Goal: Information Seeking & Learning: Learn about a topic

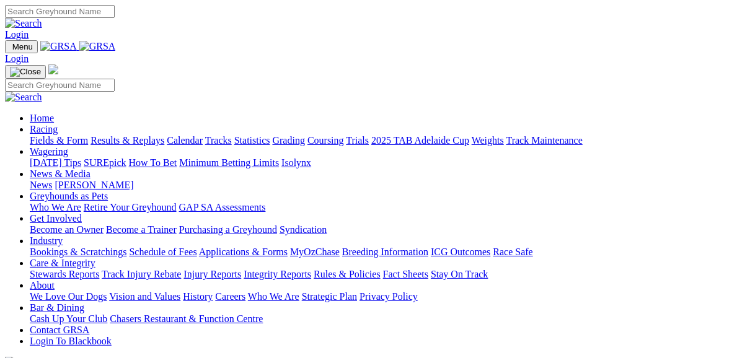
click at [61, 135] on link "Fields & Form" at bounding box center [59, 140] width 58 height 11
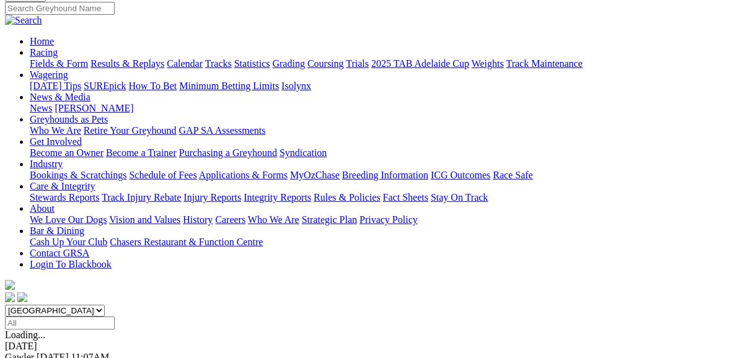
scroll to position [149, 0]
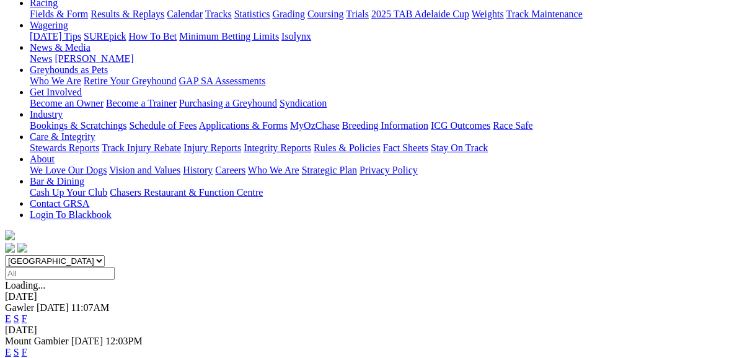
click at [27, 347] on link "F" at bounding box center [25, 352] width 6 height 11
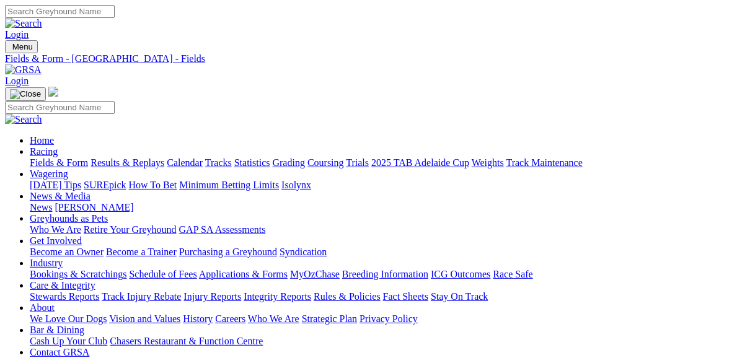
click at [56, 158] on link "Fields & Form" at bounding box center [59, 163] width 58 height 11
click at [91, 191] on link "News & Media" at bounding box center [60, 196] width 61 height 11
click at [52, 202] on link "News" at bounding box center [41, 207] width 22 height 11
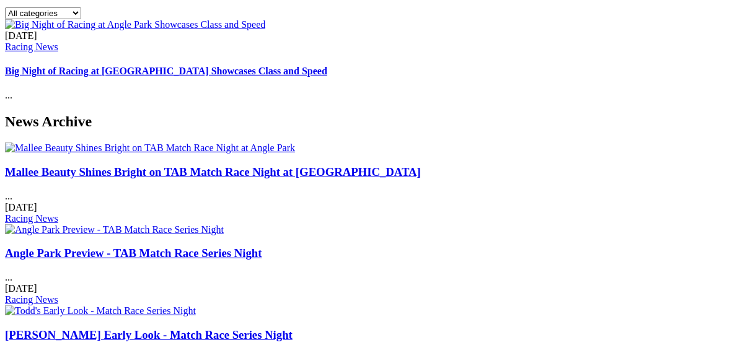
scroll to position [446, 0]
click at [293, 329] on link "[PERSON_NAME] Early Look - Match Race Series Night" at bounding box center [149, 335] width 288 height 13
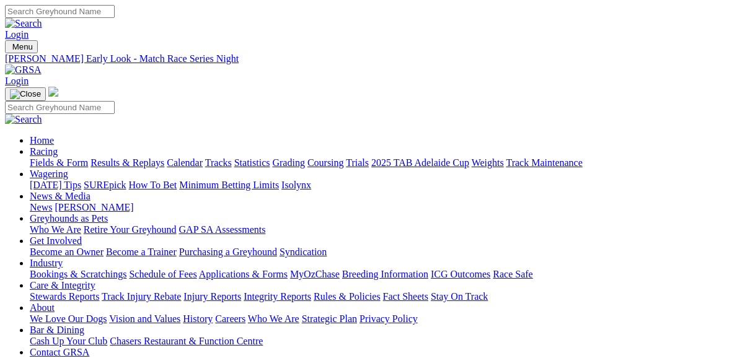
click at [52, 202] on link "News" at bounding box center [41, 207] width 22 height 11
click at [42, 158] on link "Fields & Form" at bounding box center [59, 163] width 58 height 11
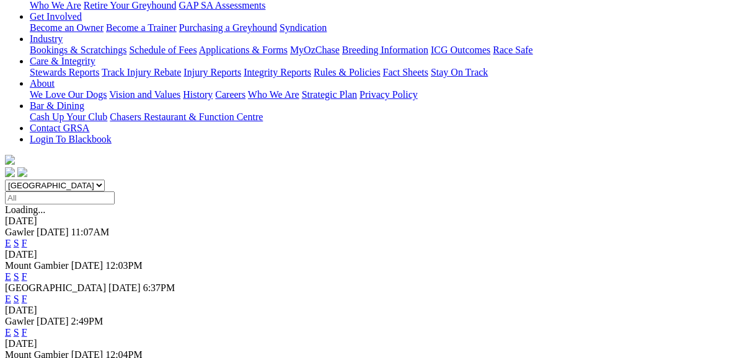
scroll to position [248, 0]
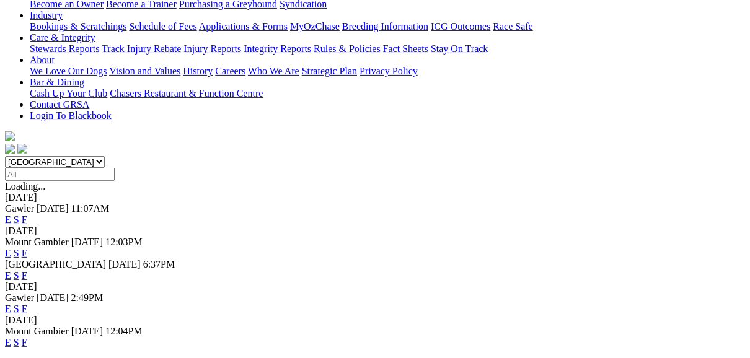
click at [11, 270] on link "E" at bounding box center [8, 275] width 6 height 11
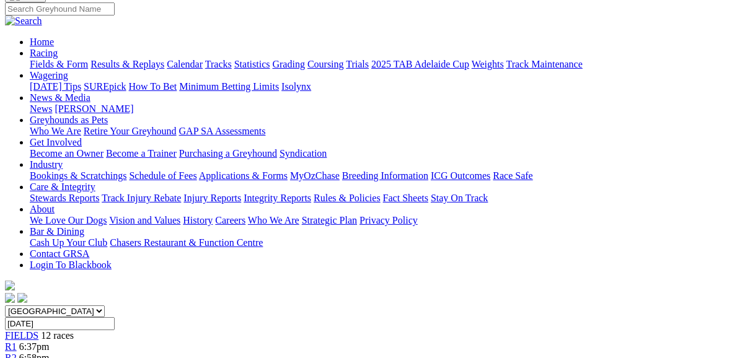
scroll to position [50, 0]
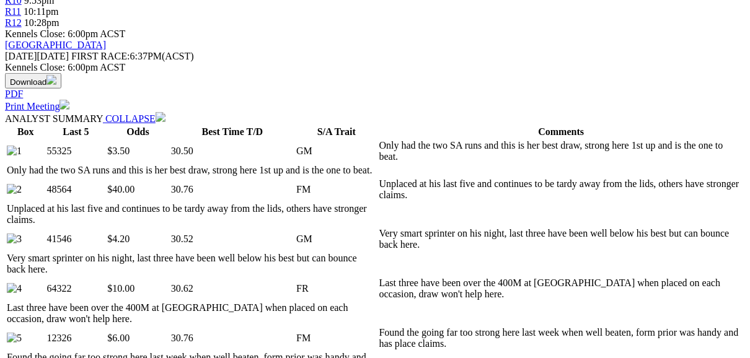
scroll to position [595, 0]
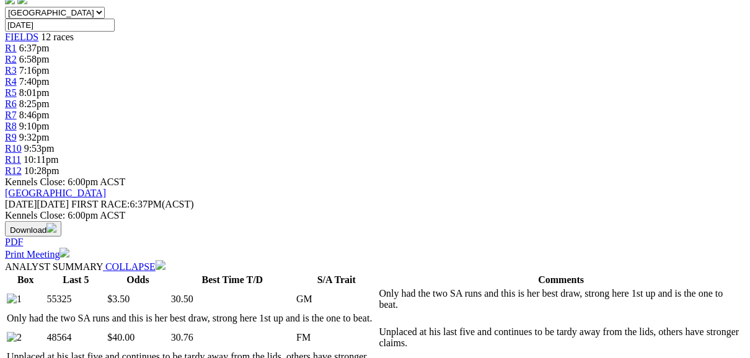
scroll to position [397, 0]
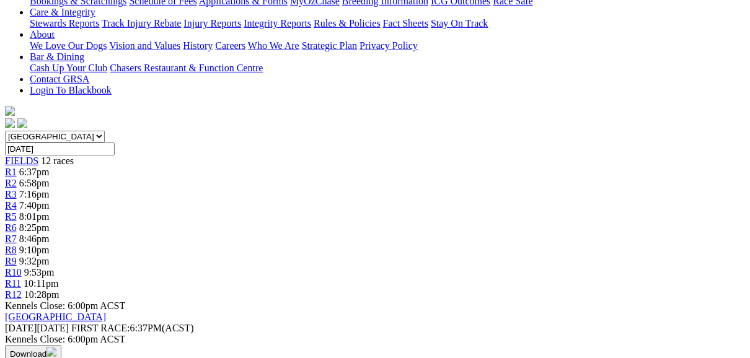
scroll to position [149, 0]
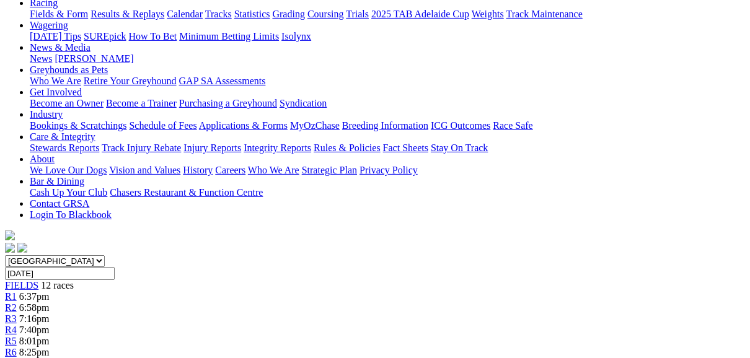
click at [17, 314] on span "R3" at bounding box center [11, 319] width 12 height 11
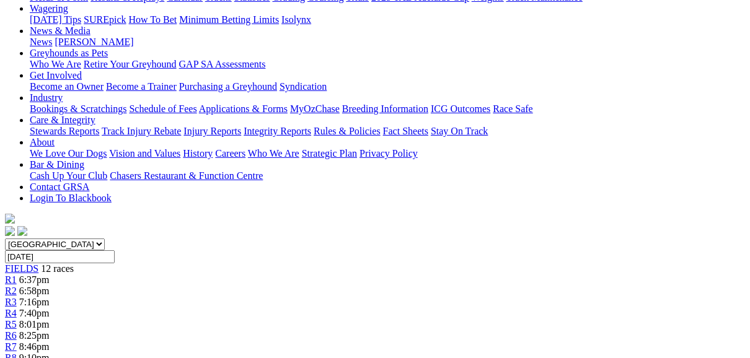
scroll to position [149, 0]
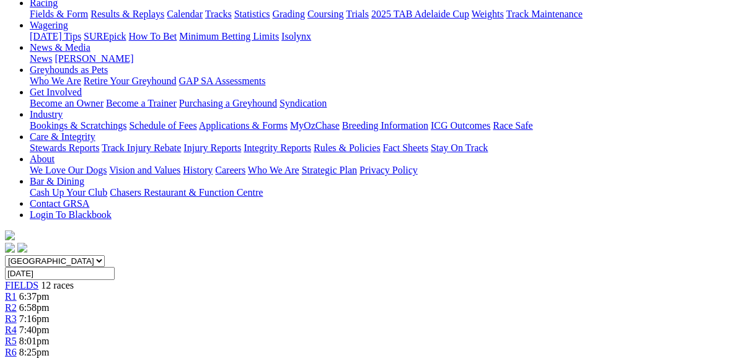
click at [17, 325] on span "R4" at bounding box center [11, 330] width 12 height 11
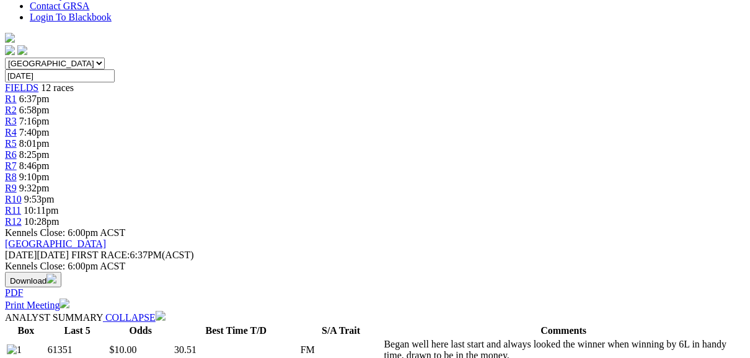
scroll to position [347, 0]
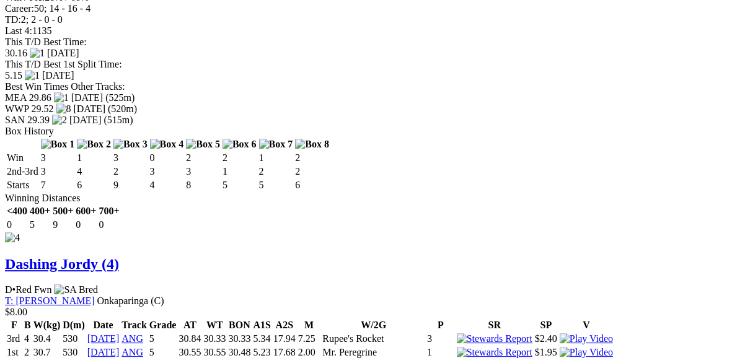
scroll to position [2282, 0]
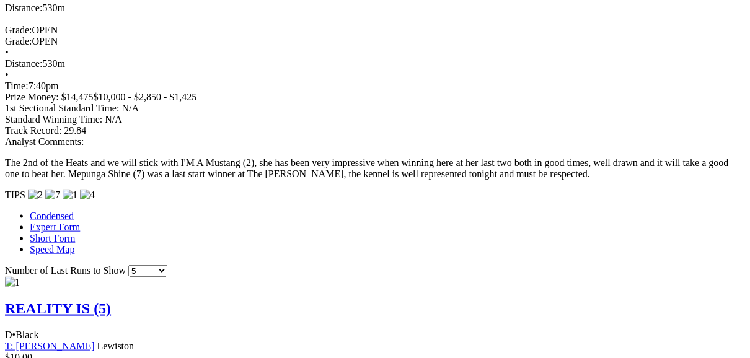
click at [30, 222] on link "Expert Form" at bounding box center [55, 227] width 50 height 11
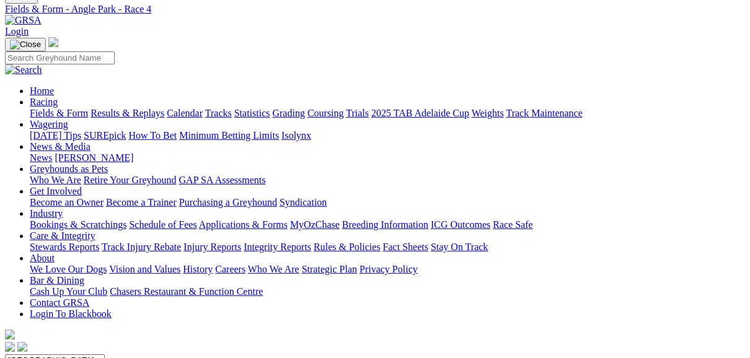
scroll to position [0, 0]
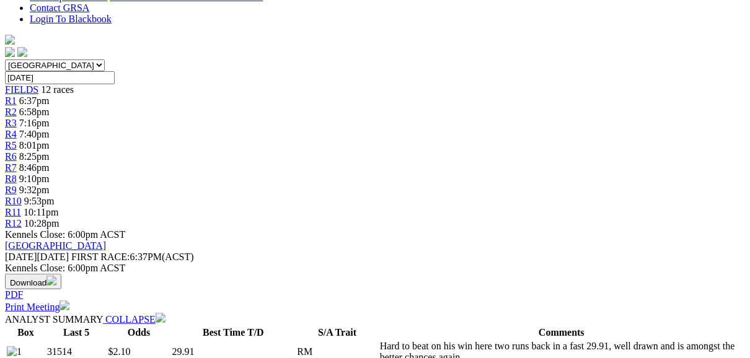
scroll to position [347, 0]
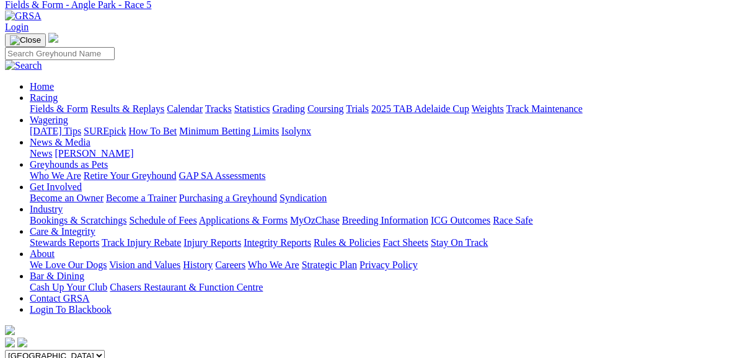
scroll to position [50, 0]
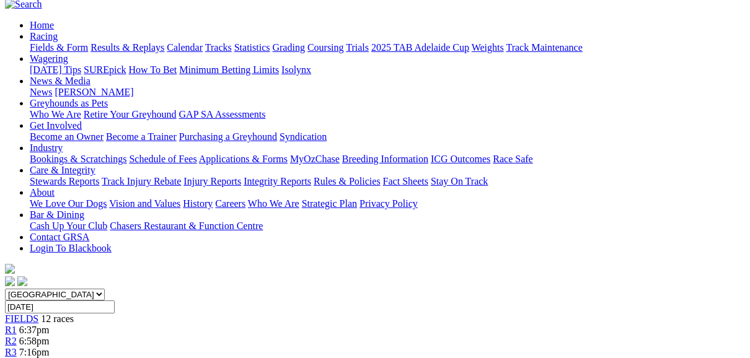
scroll to position [99, 0]
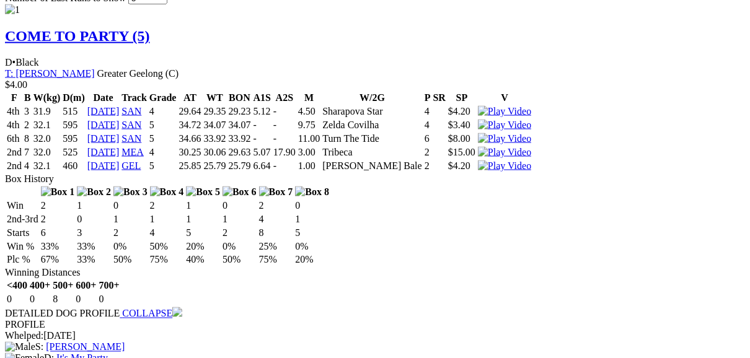
scroll to position [1339, 0]
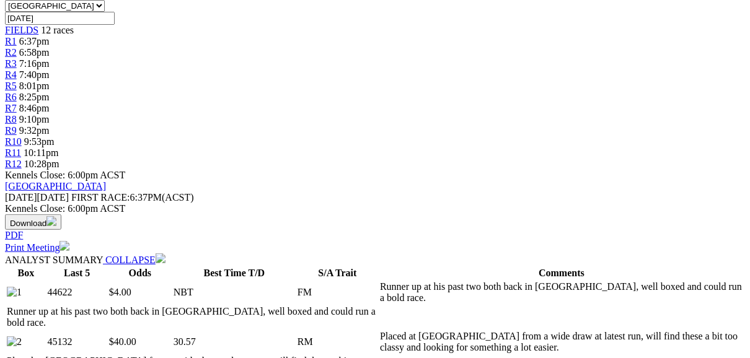
scroll to position [397, 0]
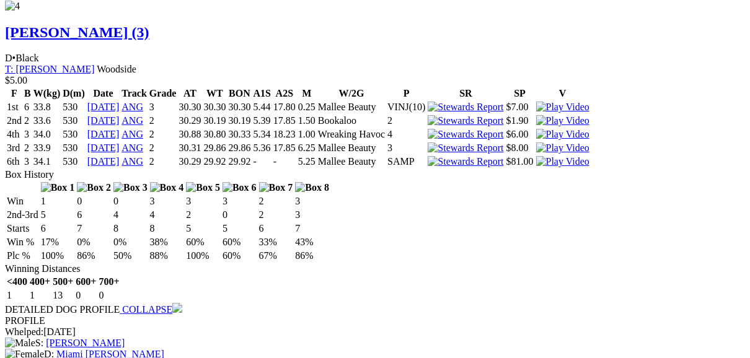
scroll to position [2580, 0]
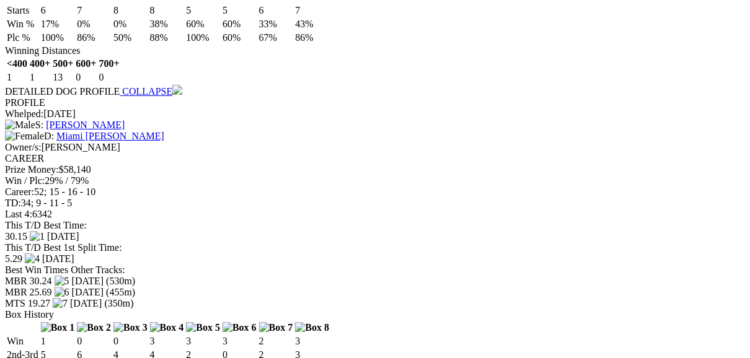
scroll to position [2629, 0]
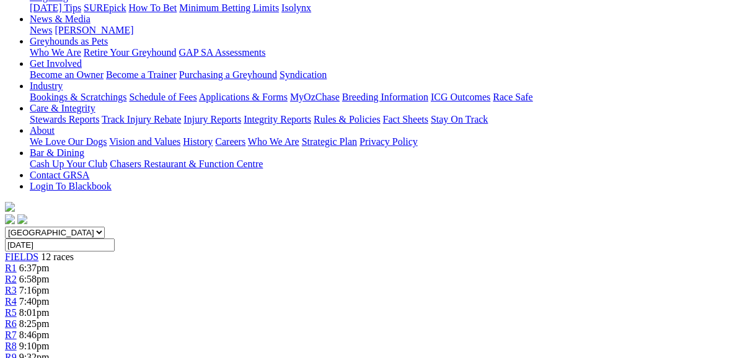
scroll to position [149, 0]
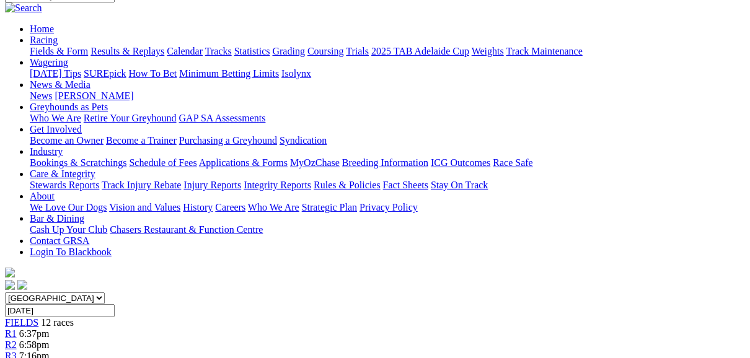
scroll to position [99, 0]
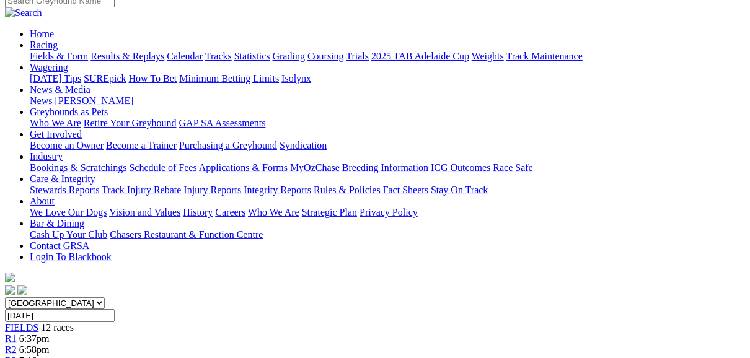
scroll to position [99, 0]
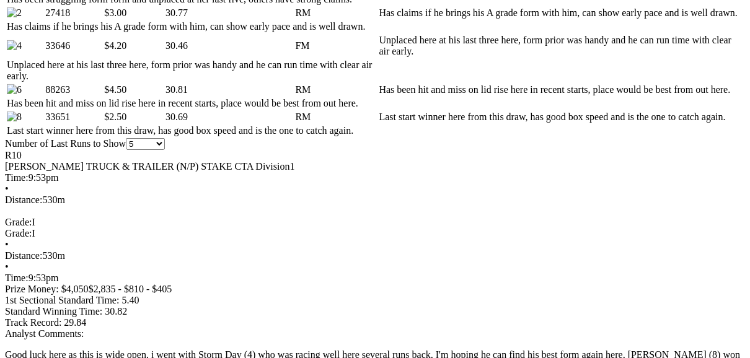
scroll to position [744, 0]
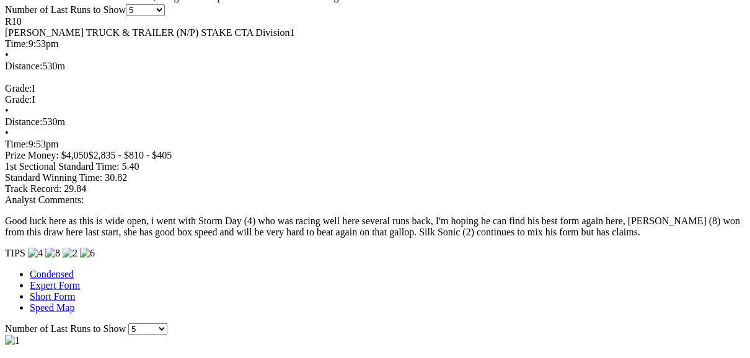
scroll to position [843, 0]
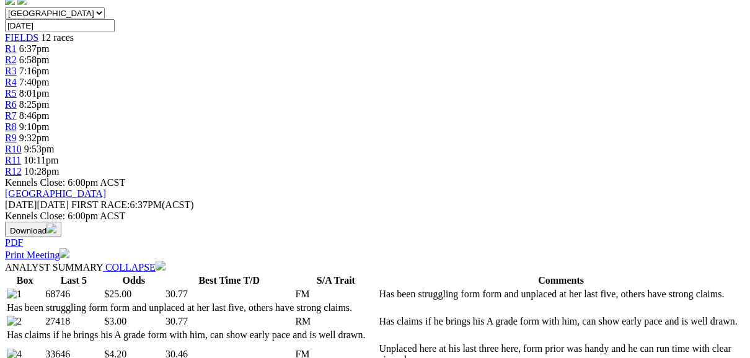
scroll to position [347, 0]
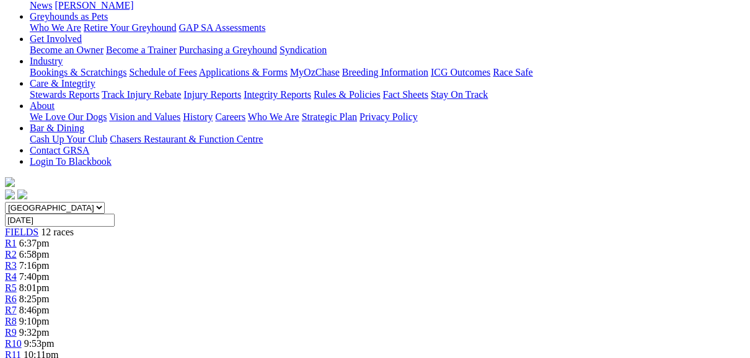
scroll to position [99, 0]
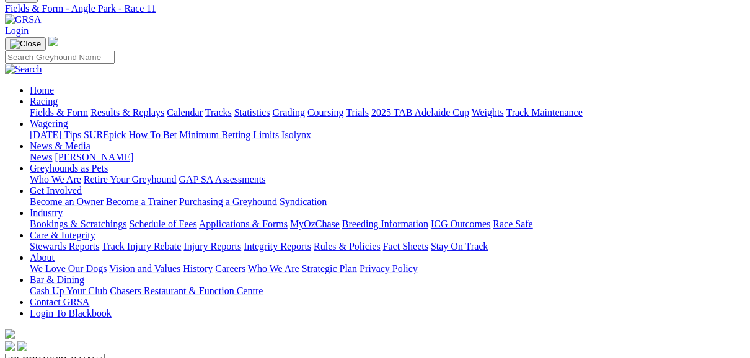
scroll to position [50, 0]
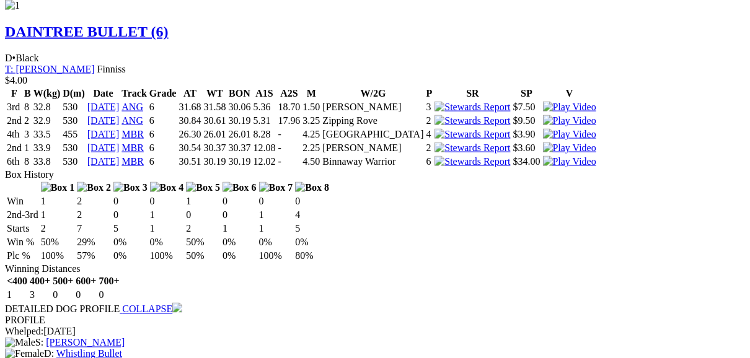
scroll to position [1339, 0]
